Goal: Information Seeking & Learning: Learn about a topic

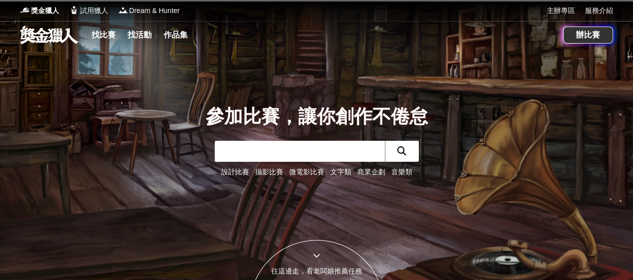
click at [267, 169] on link "攝影比賽" at bounding box center [269, 172] width 28 height 8
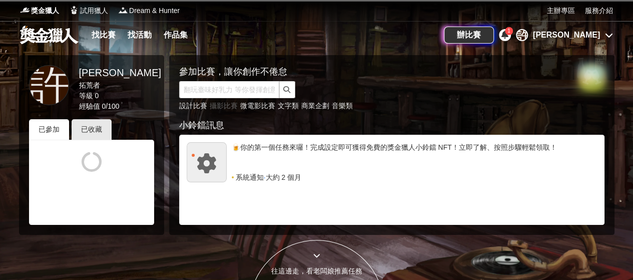
click at [220, 107] on link "攝影比賽" at bounding box center [224, 106] width 28 height 8
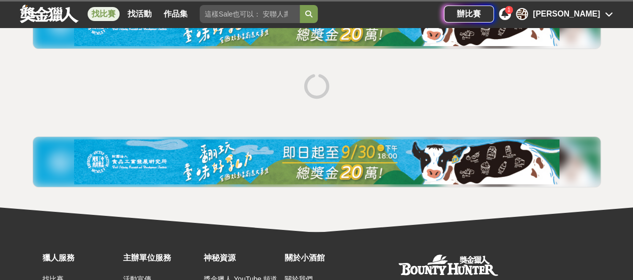
scroll to position [242, 0]
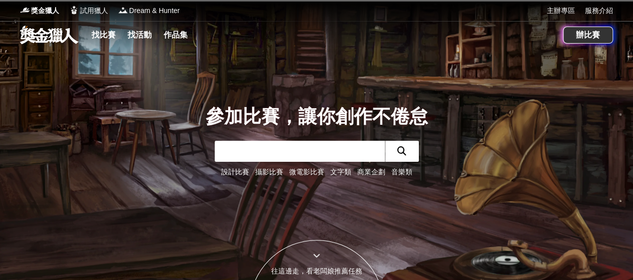
click at [274, 171] on link "攝影比賽" at bounding box center [269, 172] width 28 height 8
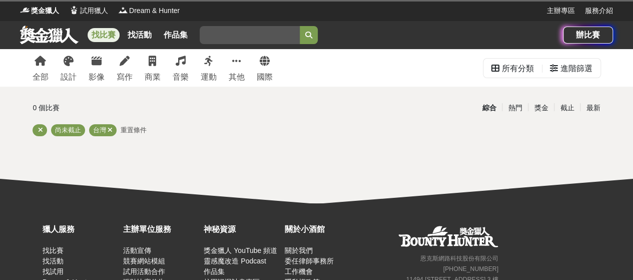
click at [274, 171] on html "獎金獵人 試用獵人 Dream & Hunter 主辦專區 服務介紹 找比賽 找活動 作品集 辦比賽 全部 設計 影像 寫作 商業 音樂 運動 其他 國際 所…" at bounding box center [316, 171] width 633 height 343
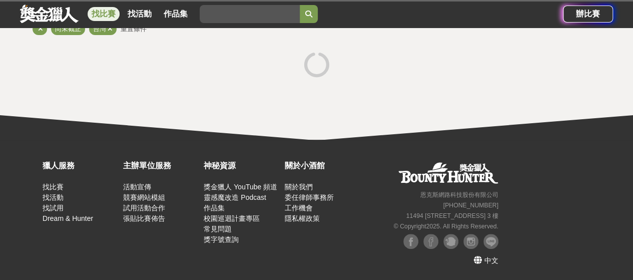
scroll to position [1, 0]
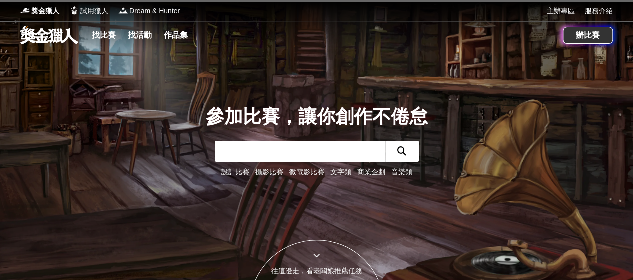
click at [306, 171] on link "微電影比賽" at bounding box center [306, 172] width 35 height 8
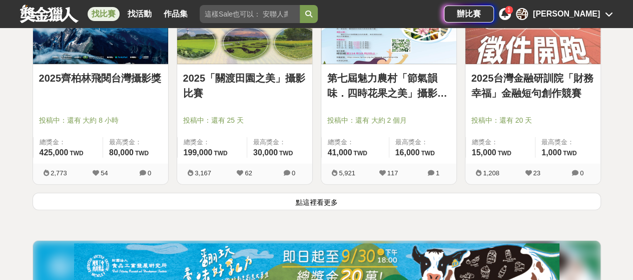
scroll to position [1351, 0]
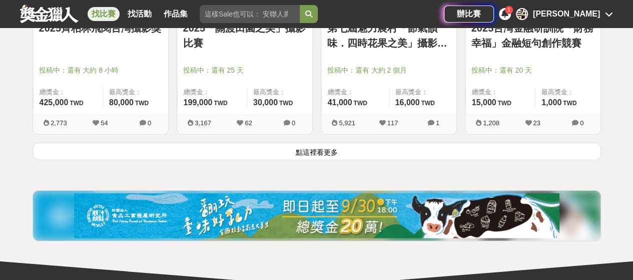
click at [317, 152] on button "點這裡看更多" at bounding box center [317, 152] width 568 height 18
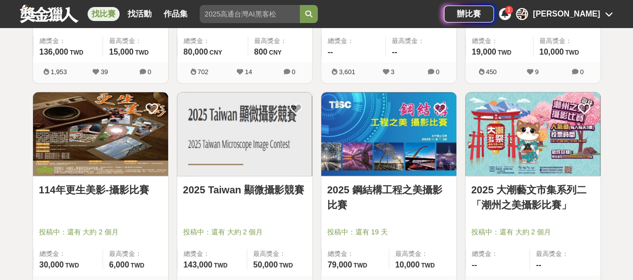
scroll to position [2351, 0]
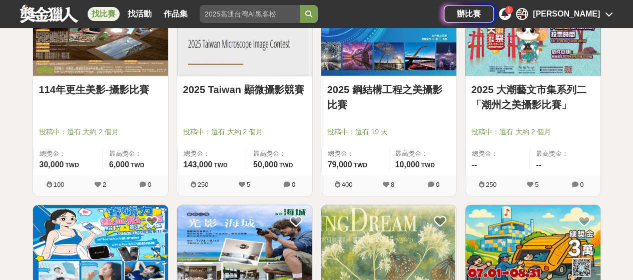
click at [126, 88] on link "114年更生美影-攝影比賽" at bounding box center [100, 89] width 123 height 15
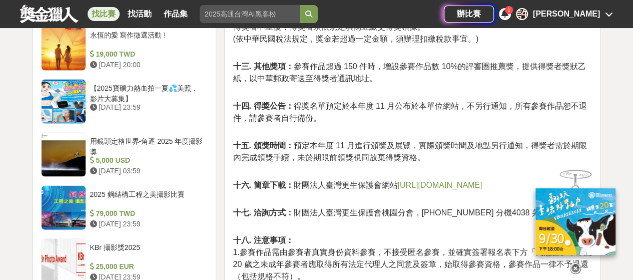
scroll to position [1100, 0]
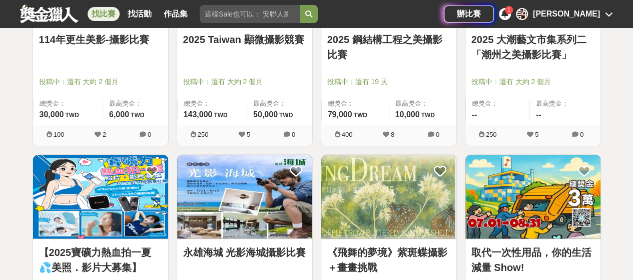
scroll to position [2351, 0]
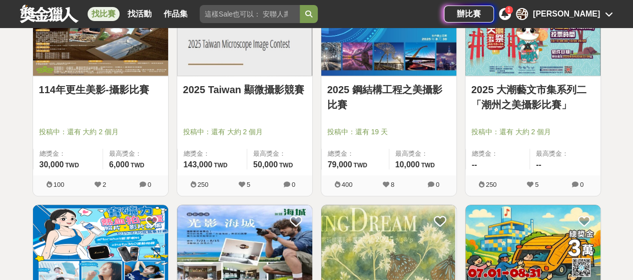
click at [252, 85] on link "2025 Taiwan 顯微攝影競賽" at bounding box center [244, 89] width 123 height 15
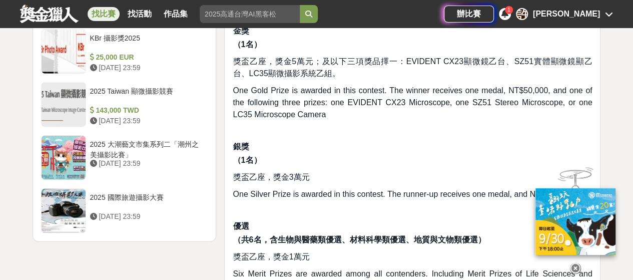
scroll to position [1351, 0]
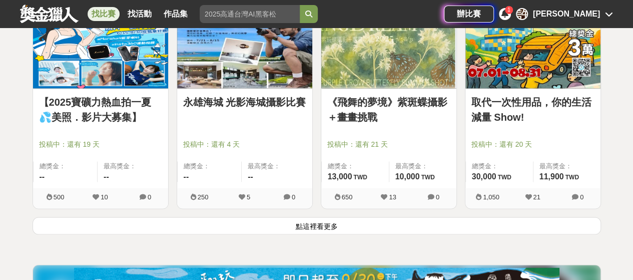
scroll to position [2651, 0]
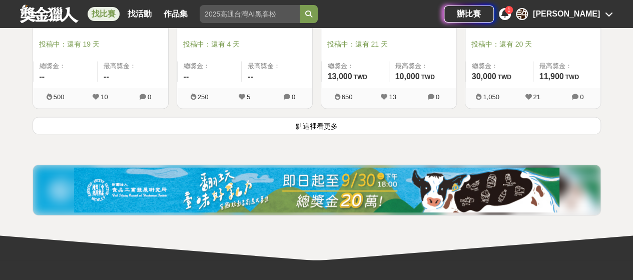
click at [319, 119] on button "點這裡看更多" at bounding box center [317, 126] width 568 height 18
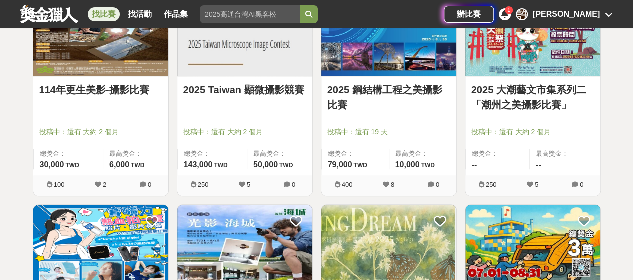
scroll to position [2251, 0]
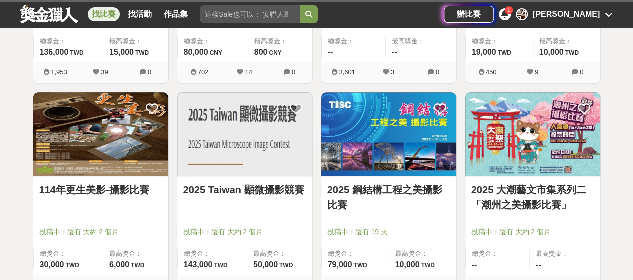
scroll to position [2651, 0]
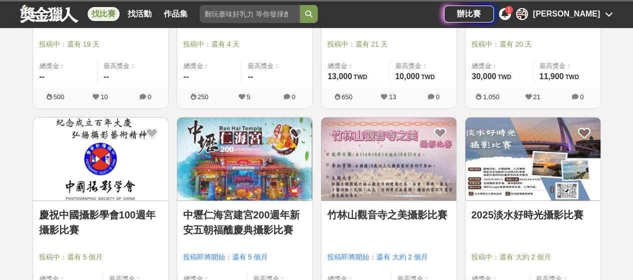
scroll to position [242, 0]
